Goal: Task Accomplishment & Management: Complete application form

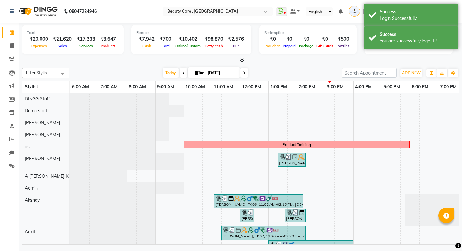
click at [9, 160] on li "Settings" at bounding box center [9, 166] width 19 height 14
click at [11, 166] on icon at bounding box center [12, 165] width 6 height 5
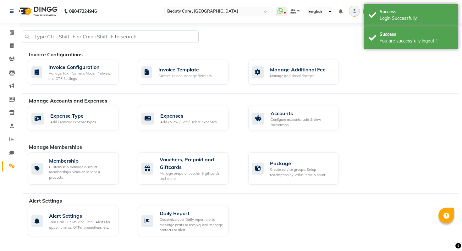
scroll to position [293, 0]
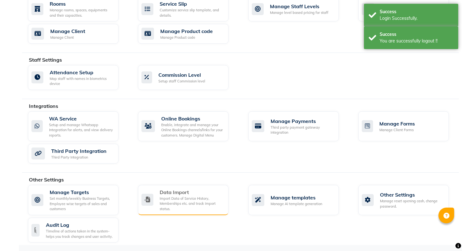
click at [186, 190] on div "Data Import" at bounding box center [192, 192] width 64 height 8
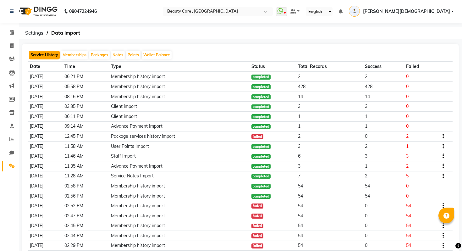
click at [44, 55] on button "Service History" at bounding box center [44, 55] width 31 height 9
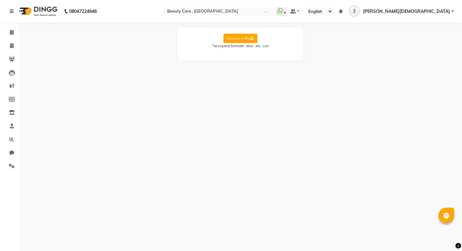
click at [246, 42] on label "Choose a file" at bounding box center [241, 38] width 34 height 9
click at [0, 0] on input "Choose a file" at bounding box center [0, 0] width 0 height 0
click at [264, 63] on select "Select Sheet Detail Summary" at bounding box center [268, 59] width 47 height 10
click at [245, 54] on select "Select Sheet Detail Summary" at bounding box center [268, 59] width 47 height 10
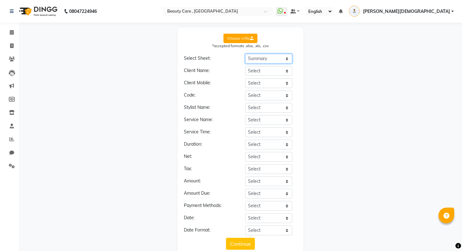
click at [262, 54] on select "Select Sheet Detail Summary" at bounding box center [268, 59] width 47 height 10
select select "Detail"
click at [245, 54] on select "Select Sheet Detail Summary" at bounding box center [268, 59] width 47 height 10
select select
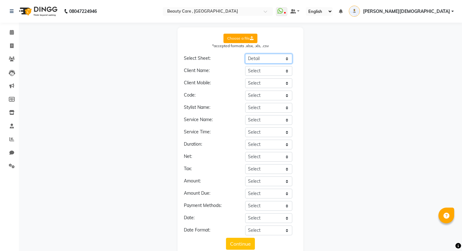
select select
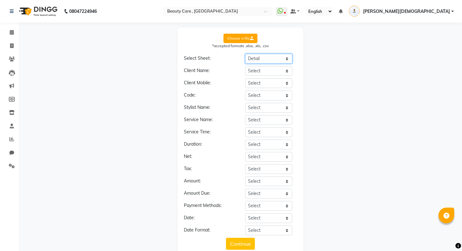
select select
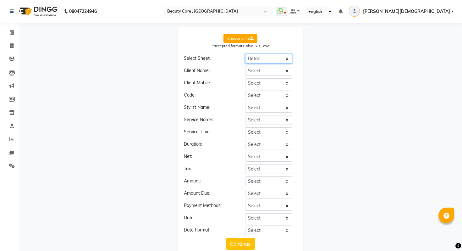
select select
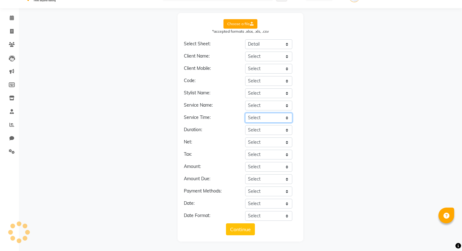
click at [257, 118] on select "Select Retail Sales __EMPTY __EMPTY_1 __EMPTY_2 __EMPTY_3 __EMPTY_4 __EMPTY_5 _…" at bounding box center [268, 118] width 47 height 10
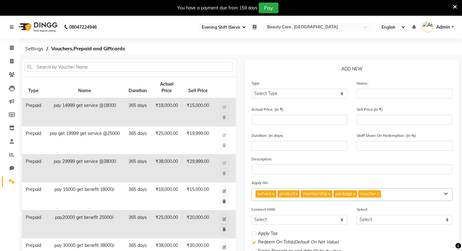
select select "71"
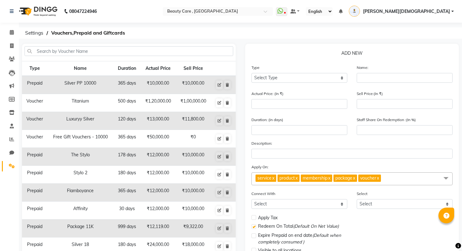
click at [441, 8] on span "Ankit Jain" at bounding box center [406, 11] width 87 height 7
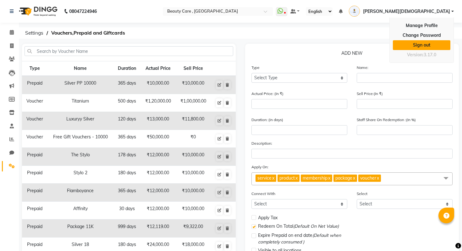
click at [426, 44] on link "Sign out" at bounding box center [422, 45] width 58 height 10
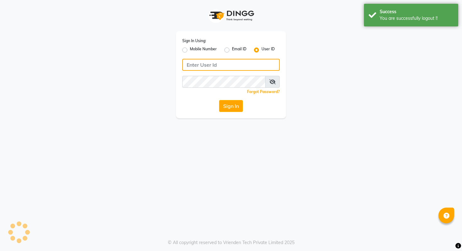
type input "9028992840"
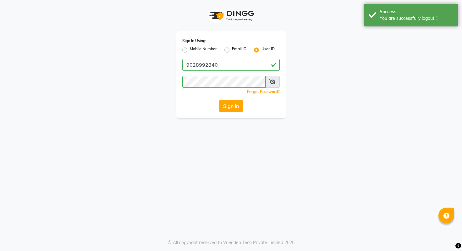
click at [190, 53] on label "Mobile Number" at bounding box center [203, 50] width 27 height 8
click at [190, 50] on input "Mobile Number" at bounding box center [192, 48] width 4 height 4
radio input "true"
radio input "false"
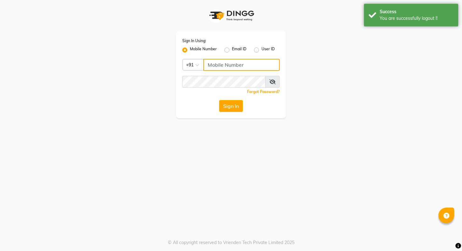
click at [223, 59] on input "Username" at bounding box center [241, 65] width 76 height 12
type input "9028992840"
click at [236, 101] on button "Sign In" at bounding box center [231, 106] width 24 height 12
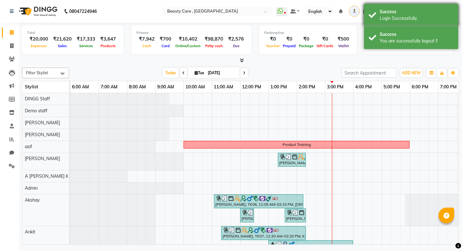
click at [374, 7] on div "Success Login Successfully." at bounding box center [411, 15] width 94 height 23
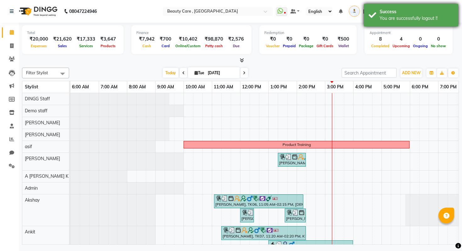
click at [392, 10] on div "Success" at bounding box center [417, 11] width 74 height 7
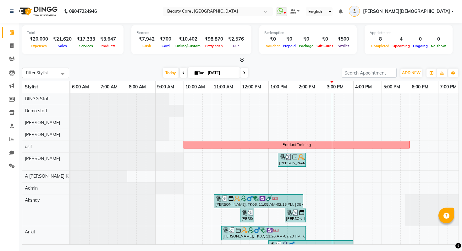
click at [9, 146] on li "Reports" at bounding box center [9, 140] width 19 height 14
click at [12, 138] on icon at bounding box center [11, 139] width 5 height 5
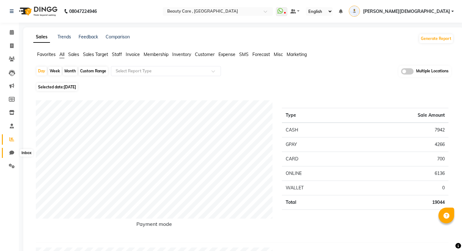
click at [11, 152] on icon at bounding box center [11, 152] width 5 height 5
select select "100"
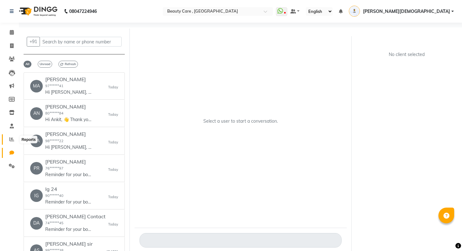
click at [9, 136] on span at bounding box center [11, 139] width 11 height 7
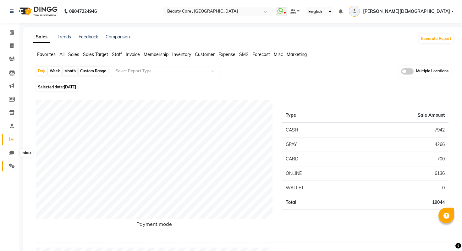
click at [13, 166] on icon at bounding box center [12, 165] width 6 height 5
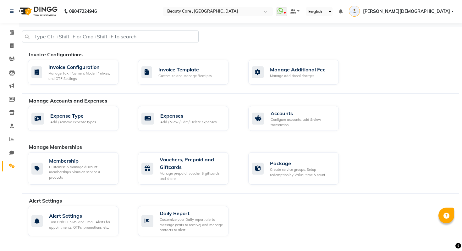
click at [2, 80] on li "Marketing" at bounding box center [9, 86] width 19 height 14
click at [11, 85] on icon at bounding box center [11, 85] width 5 height 5
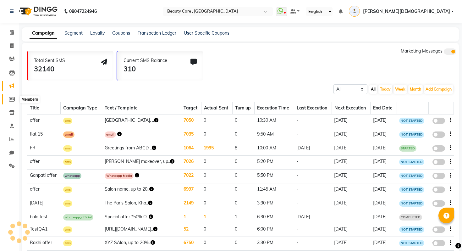
click at [12, 98] on icon at bounding box center [12, 99] width 6 height 5
select select
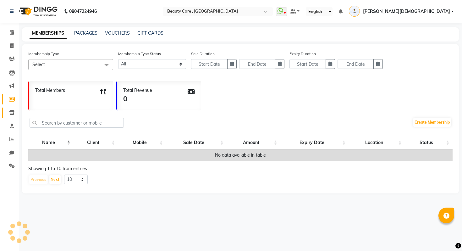
click at [11, 108] on link "Inventory" at bounding box center [9, 113] width 15 height 10
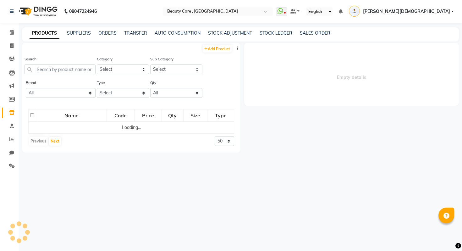
click at [12, 80] on li "Marketing" at bounding box center [9, 86] width 19 height 14
click at [12, 86] on icon at bounding box center [11, 85] width 5 height 5
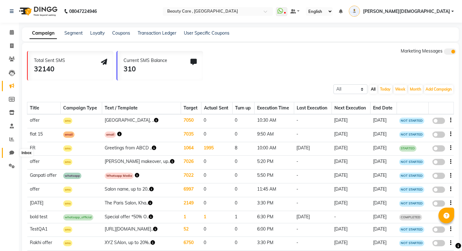
click at [9, 155] on span at bounding box center [11, 152] width 11 height 7
select select "100"
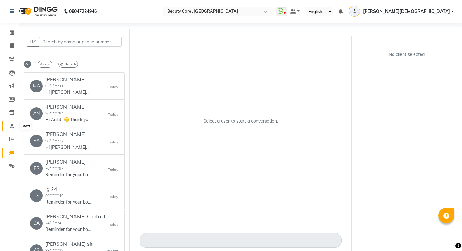
click at [11, 124] on icon at bounding box center [12, 126] width 4 height 5
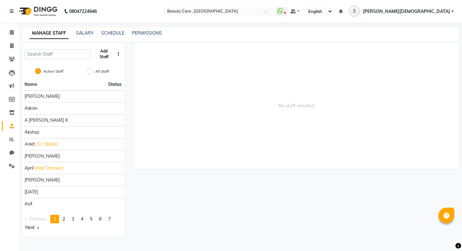
click at [100, 56] on button "Add Staff" at bounding box center [103, 54] width 21 height 16
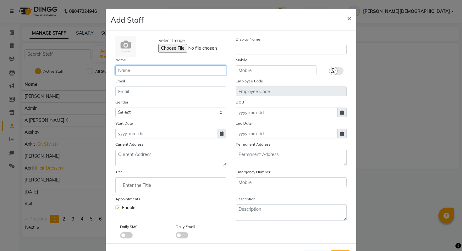
click at [170, 69] on input "text" at bounding box center [170, 70] width 111 height 10
type input "Shloka"
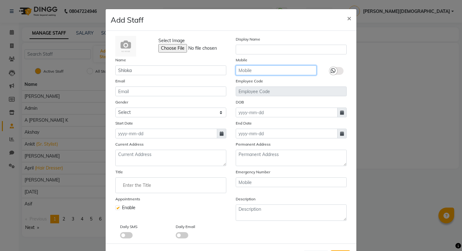
click at [291, 69] on input "text" at bounding box center [276, 70] width 81 height 10
paste input "99228 00529"
click at [252, 69] on input "99228 00529" at bounding box center [276, 70] width 81 height 10
type input "9922800529"
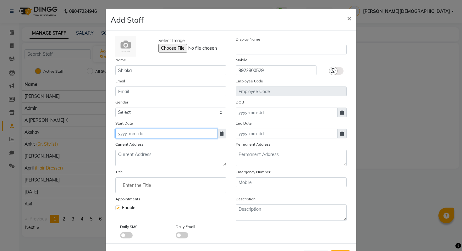
click at [156, 132] on input at bounding box center [166, 134] width 102 height 10
select select "9"
select select "2025"
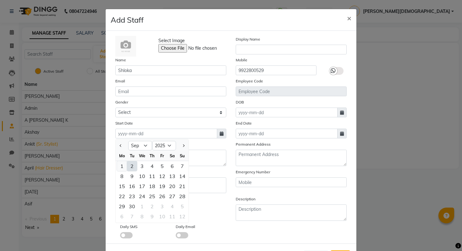
click at [123, 165] on div "1" at bounding box center [122, 166] width 10 height 10
type input "01 September 2025"
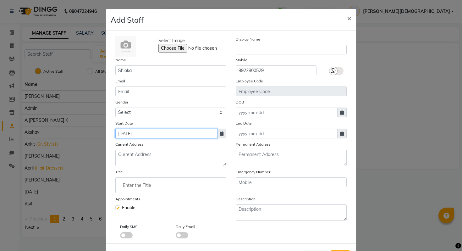
scroll to position [26, 0]
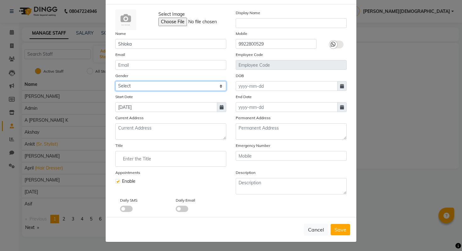
click at [207, 88] on select "Select Male Female Other Prefer Not To Say" at bounding box center [170, 86] width 111 height 10
select select "female"
click at [115, 81] on select "Select Male Female Other Prefer Not To Say" at bounding box center [170, 86] width 111 height 10
click at [348, 231] on button "Save" at bounding box center [340, 229] width 19 height 11
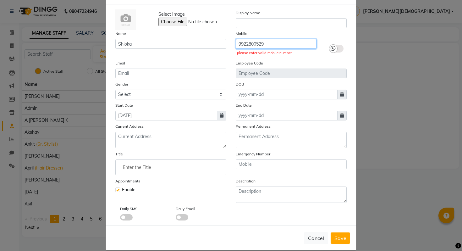
click at [274, 42] on input "9922800529" at bounding box center [276, 44] width 81 height 10
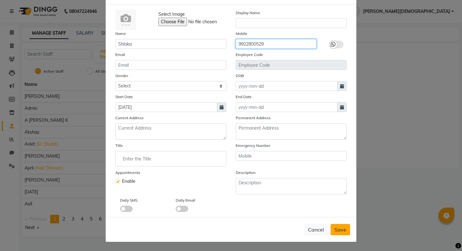
type input "9922800529"
click at [338, 226] on span "Save" at bounding box center [341, 229] width 12 height 6
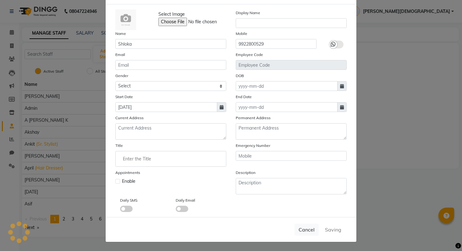
select select
checkbox input "false"
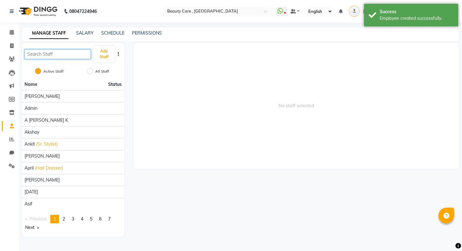
click at [48, 51] on input "text" at bounding box center [58, 54] width 66 height 10
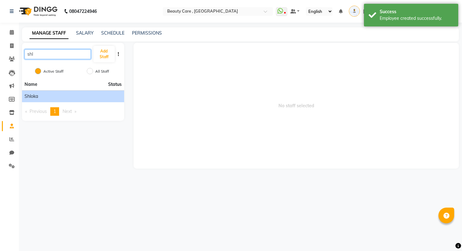
type input "shl"
click at [39, 91] on li "Shloka" at bounding box center [73, 96] width 102 height 12
click at [39, 97] on div "Shloka" at bounding box center [73, 96] width 97 height 7
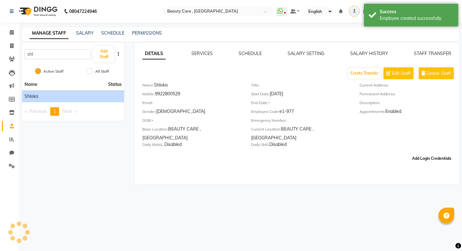
click at [432, 153] on button "Add Login Credentials" at bounding box center [432, 158] width 44 height 11
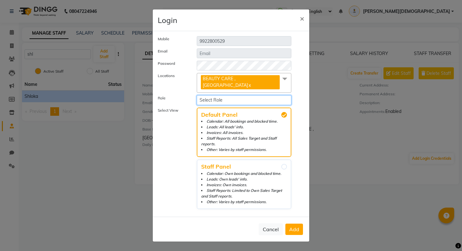
click at [206, 95] on select "Select Role Manager Sales Admin Main Admin DINGG Sales Demo testing Staff p" at bounding box center [244, 100] width 95 height 10
select select "1411"
click at [197, 95] on select "Select Role Manager Sales Admin Main Admin DINGG Sales Demo testing Staff p" at bounding box center [244, 100] width 95 height 10
click at [282, 81] on span at bounding box center [285, 79] width 13 height 12
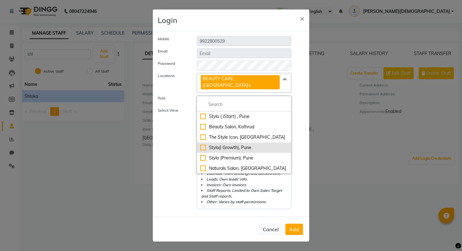
scroll to position [21, 0]
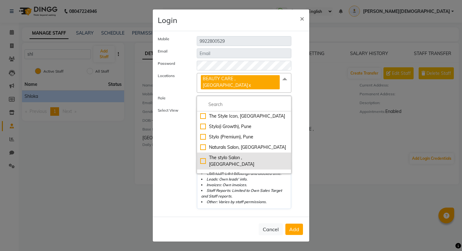
click at [233, 154] on div "The stylo Salon , Mumbai" at bounding box center [244, 160] width 88 height 13
checkbox input "true"
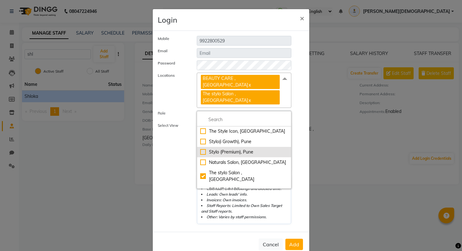
click at [229, 149] on div "Stylo (Premium), Pune" at bounding box center [244, 152] width 88 height 7
checkbox input "true"
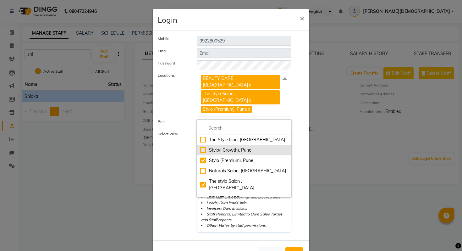
click at [227, 147] on div "Stylo(i Growth), Pune" at bounding box center [244, 150] width 88 height 7
checkbox input "true"
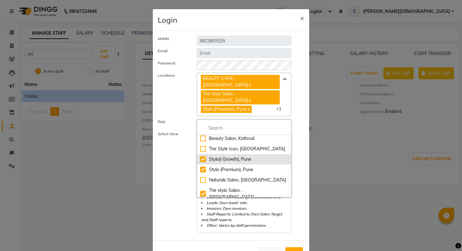
scroll to position [0, 0]
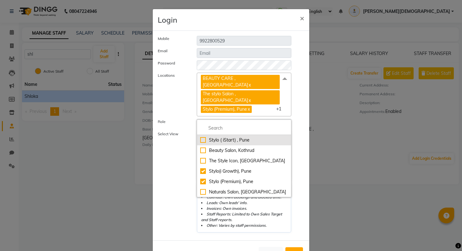
click at [237, 137] on div "Stylo ( iStart) , Pune" at bounding box center [244, 140] width 88 height 7
checkbox input "true"
click at [301, 97] on div "Locations BEAUTY CARE , Kandivali East x The stylo Salon , Mumbai x Stylo (Prem…" at bounding box center [231, 95] width 156 height 44
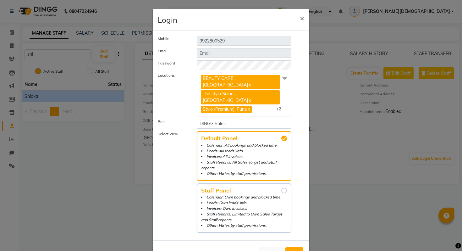
scroll to position [10, 0]
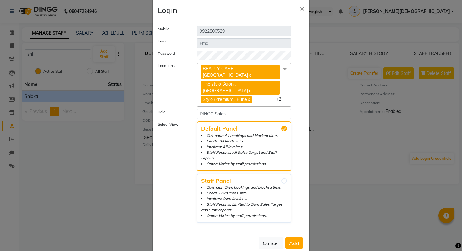
click at [295, 240] on span "Add" at bounding box center [294, 243] width 10 height 6
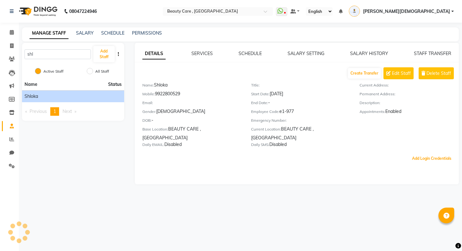
scroll to position [0, 0]
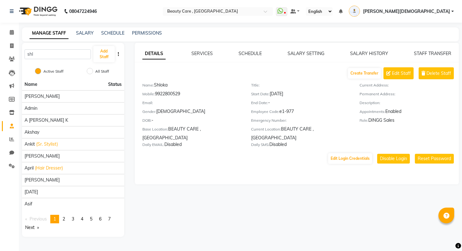
click at [180, 82] on div "Name: Shloka" at bounding box center [191, 86] width 99 height 9
click at [179, 94] on div "Mobile: 9922800529" at bounding box center [191, 95] width 99 height 9
copy div "9922800529"
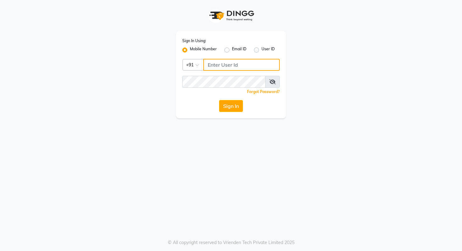
type input "9028992840"
click at [262, 51] on label "User ID" at bounding box center [268, 50] width 13 height 8
click at [262, 50] on input "User ID" at bounding box center [264, 48] width 4 height 4
radio input "true"
radio input "false"
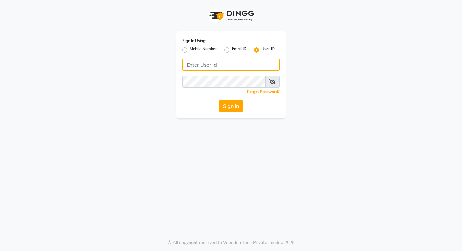
click at [228, 64] on input "Username" at bounding box center [230, 65] width 97 height 12
type input "salondushons"
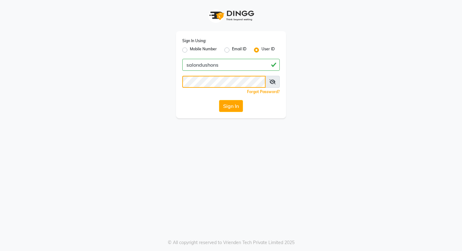
click at [219, 100] on button "Sign In" at bounding box center [231, 106] width 24 height 12
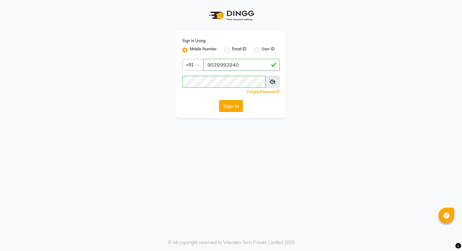
click at [232, 109] on button "Sign In" at bounding box center [231, 106] width 24 height 12
